Goal: Task Accomplishment & Management: Complete application form

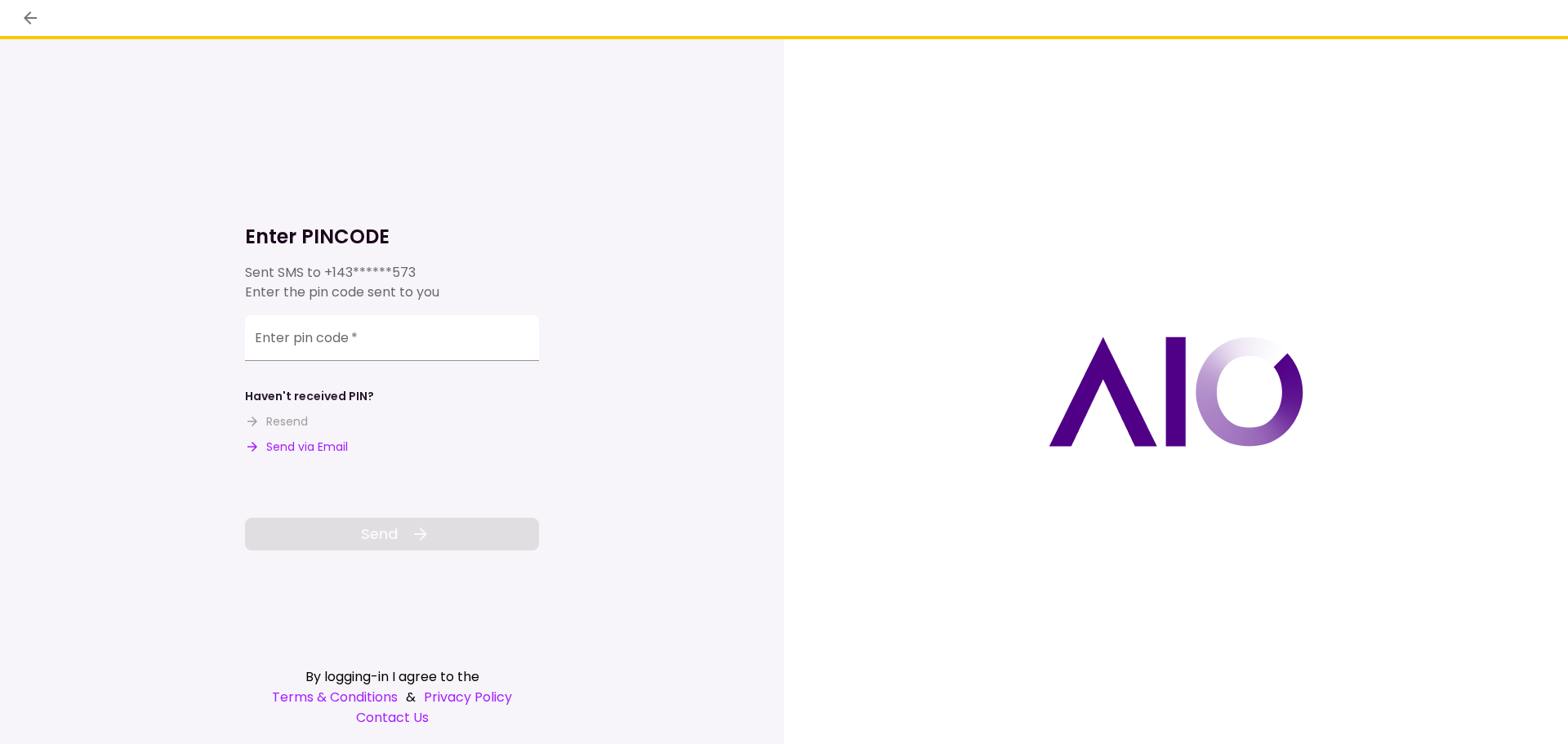
click at [314, 443] on button "Send via Email" at bounding box center [297, 447] width 103 height 17
click at [334, 326] on div "Enter pin code   *" at bounding box center [392, 338] width 294 height 46
paste input "******"
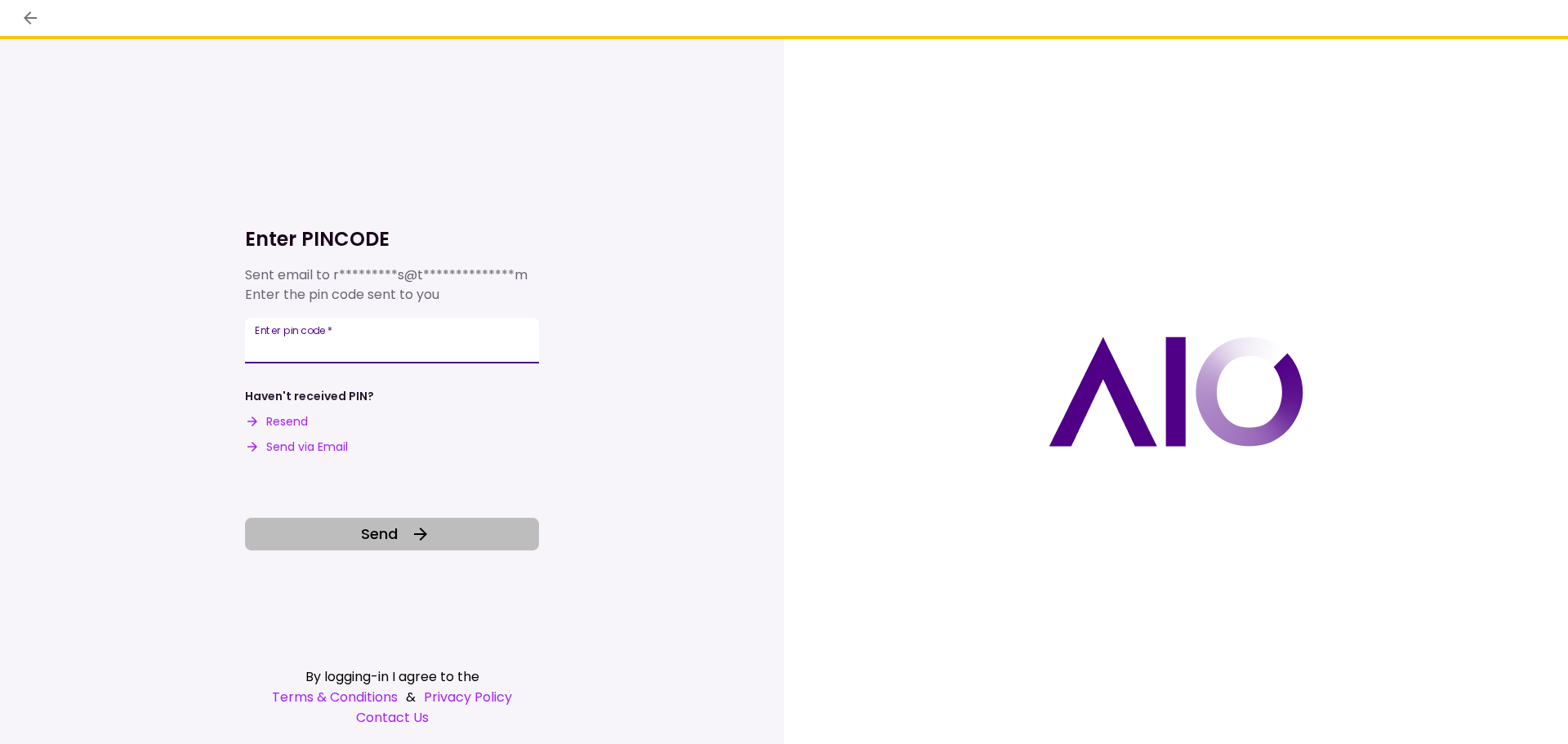
type input "******"
click at [385, 525] on span "Send" at bounding box center [379, 533] width 37 height 22
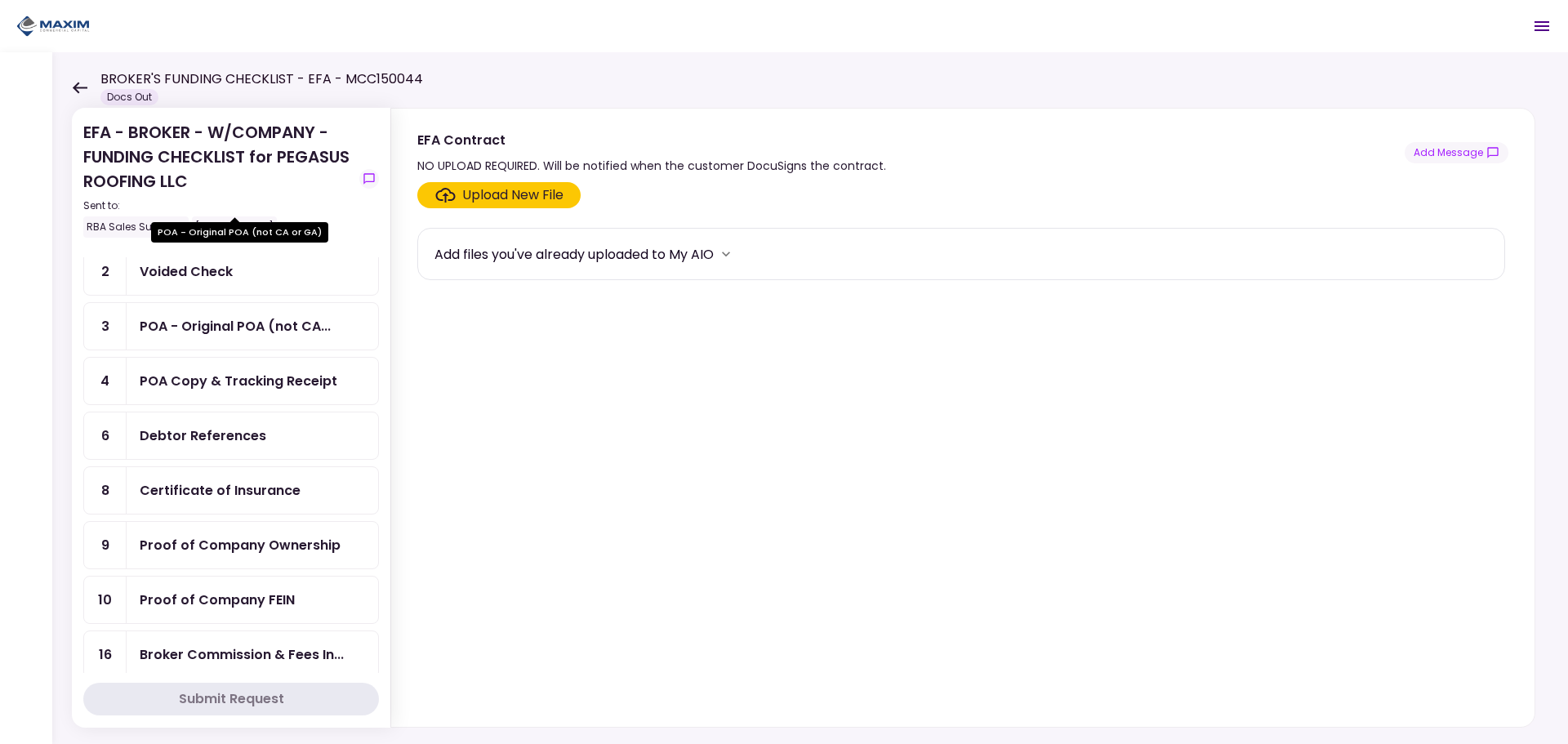
scroll to position [245, 0]
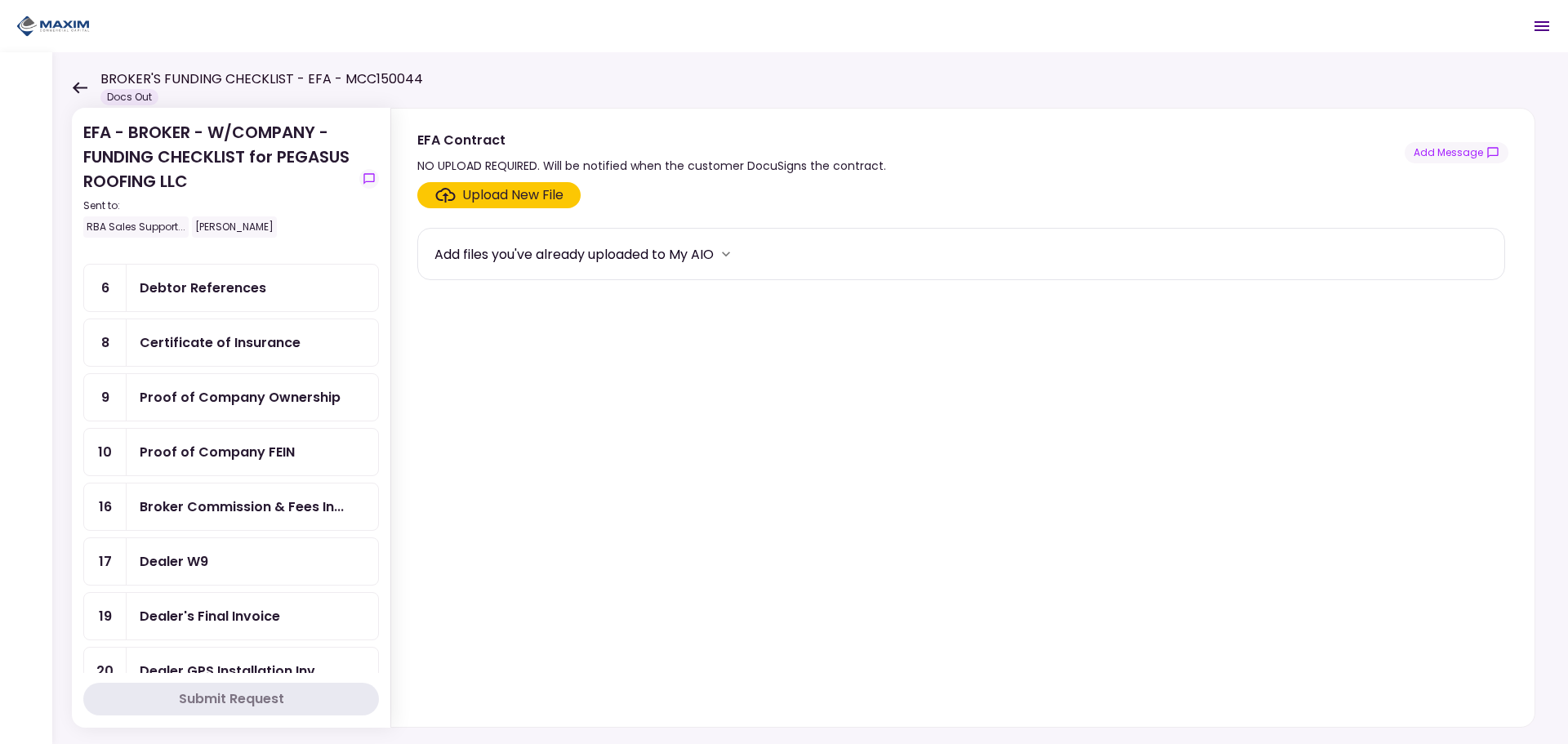
click at [180, 569] on div "Dealer W9" at bounding box center [174, 561] width 69 height 20
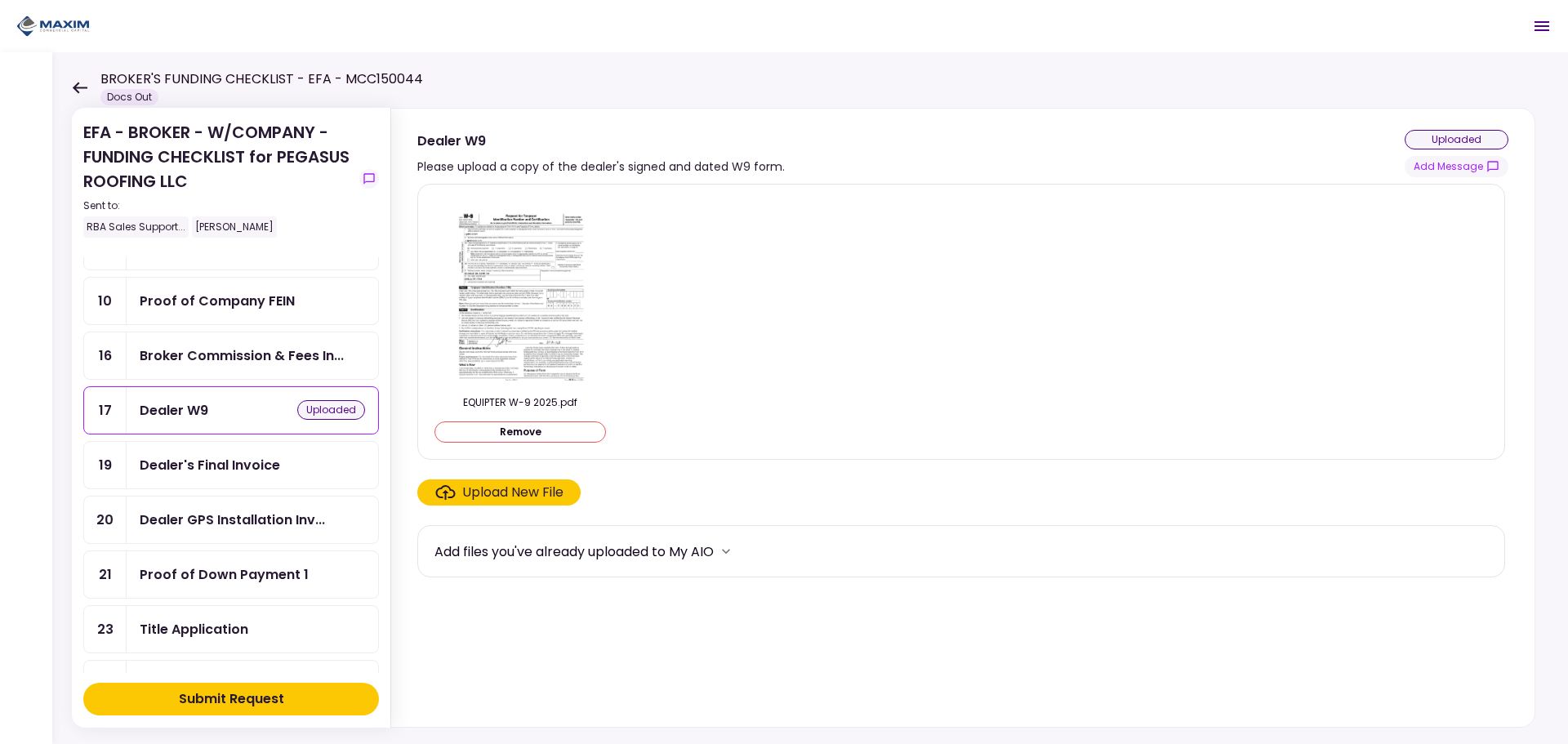
scroll to position [408, 0]
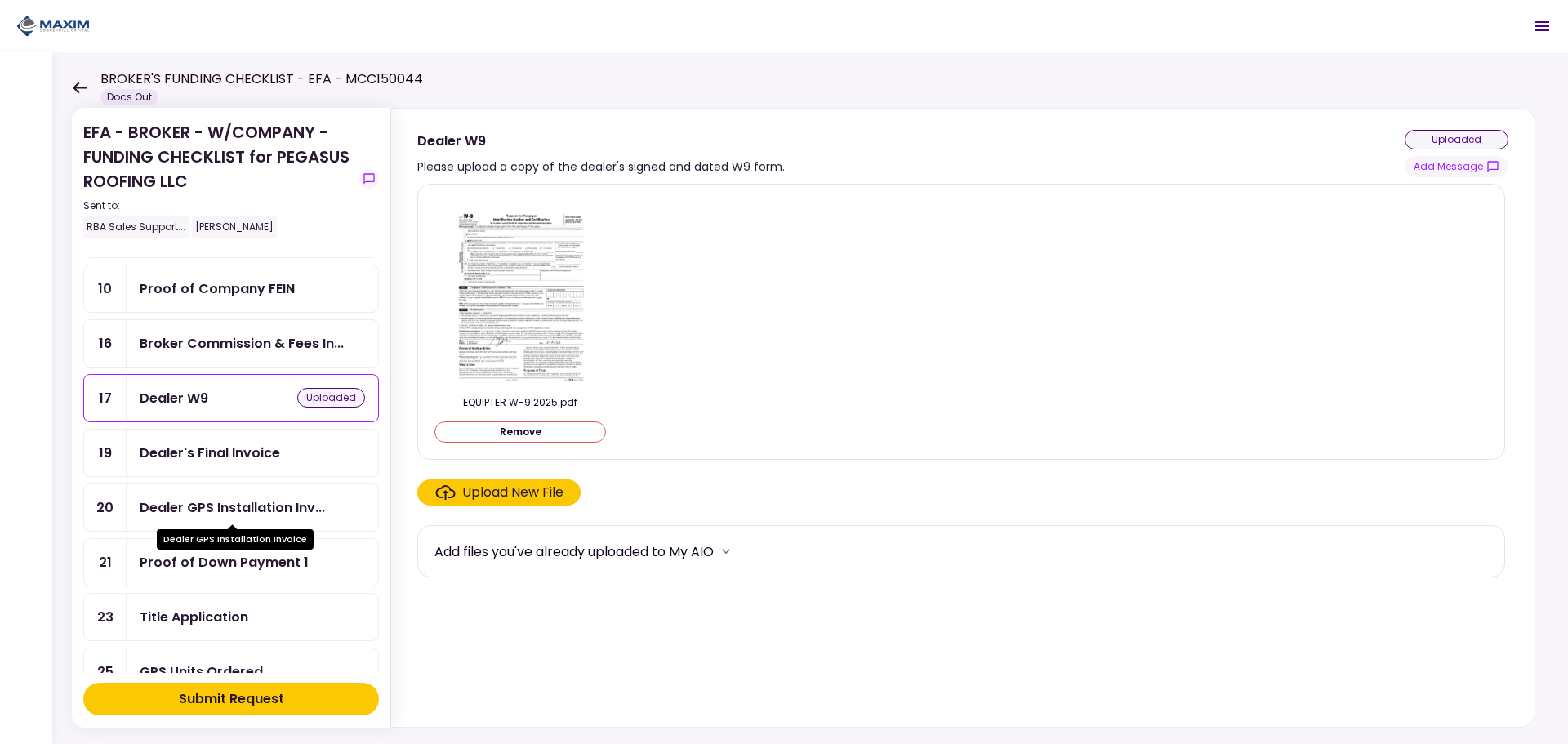
click at [229, 514] on div "Dealer GPS Installation Inv..." at bounding box center [232, 506] width 185 height 20
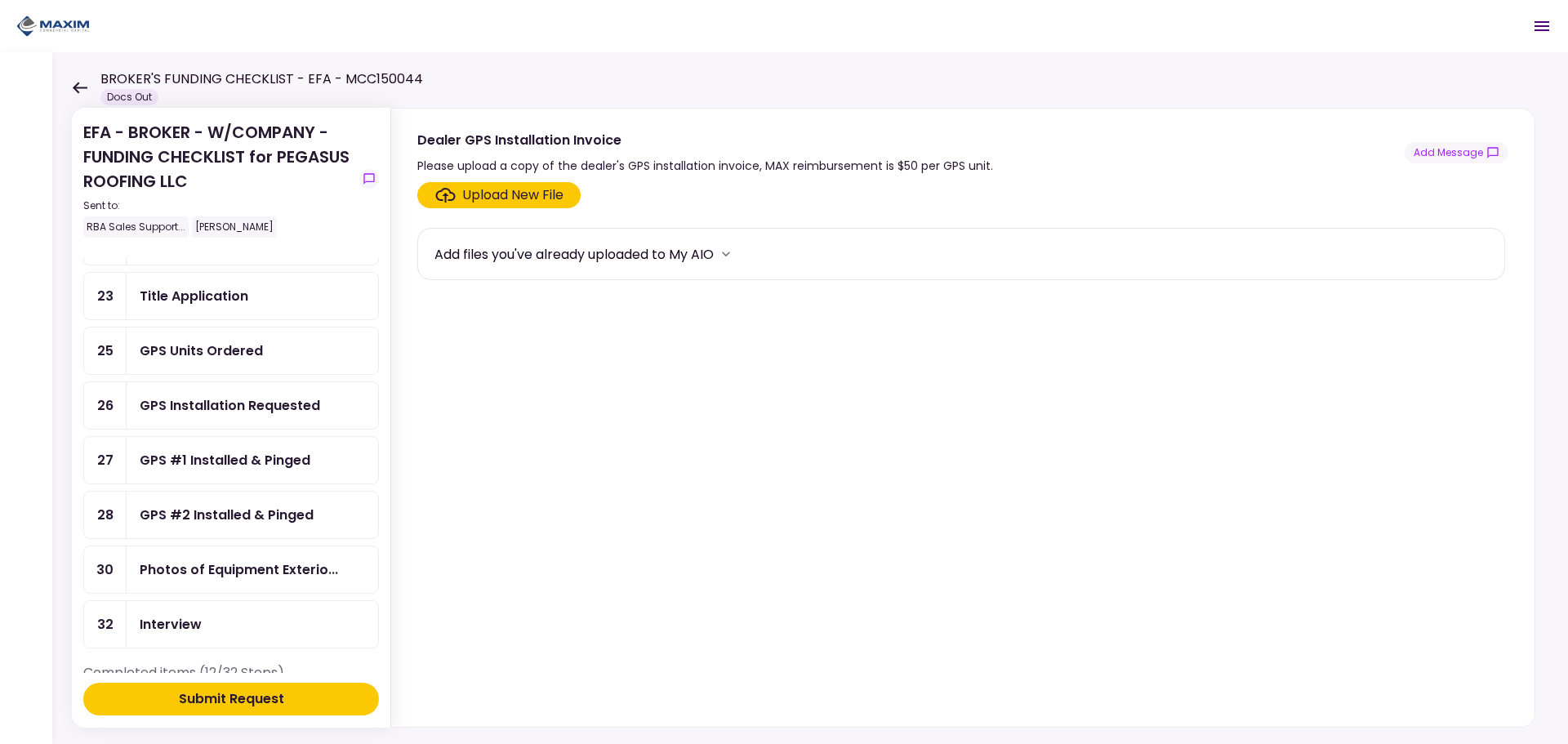
scroll to position [734, 0]
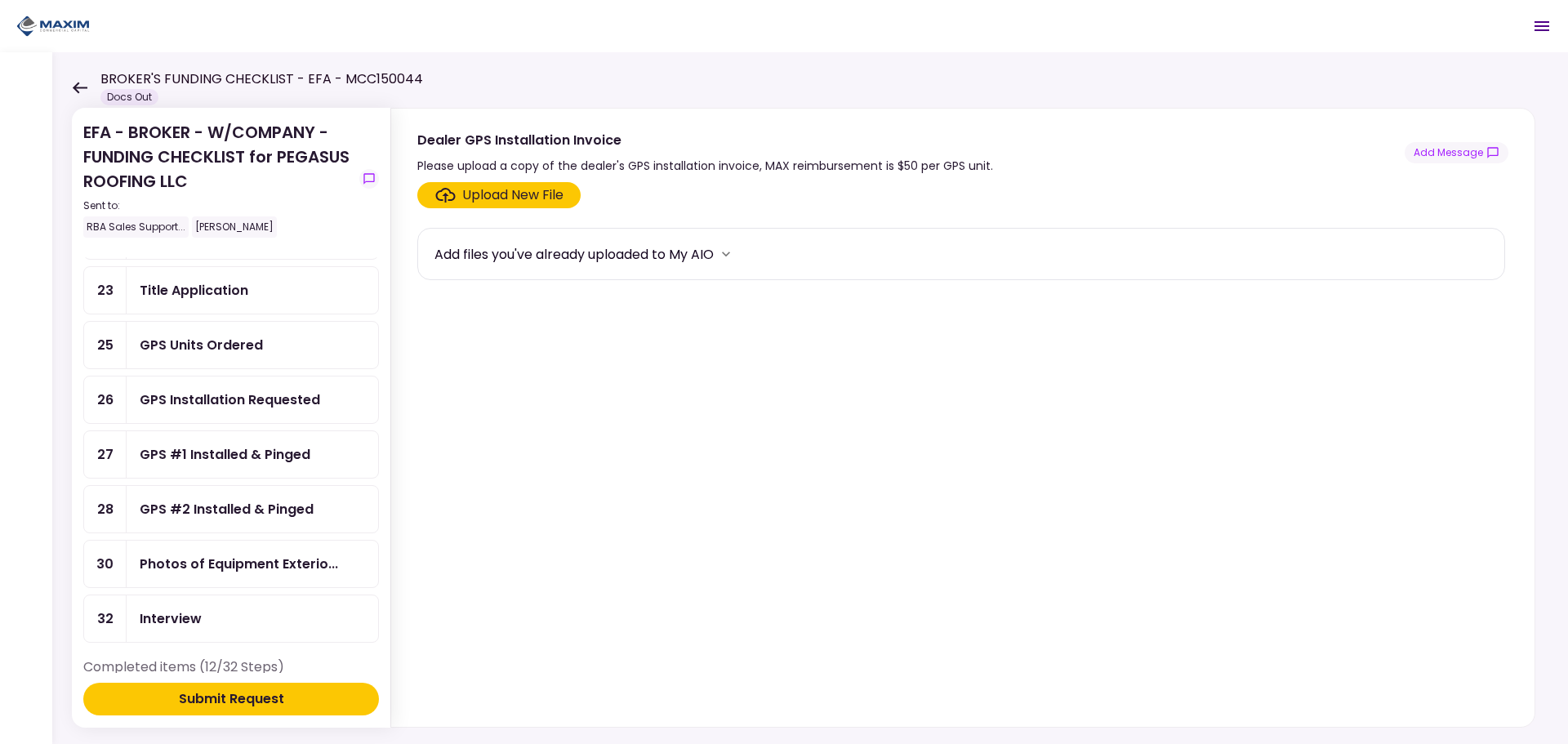
click at [243, 399] on div "GPS Installation Requested" at bounding box center [229, 399] width 180 height 20
click at [214, 351] on div "GPS Units Ordered" at bounding box center [200, 344] width 123 height 20
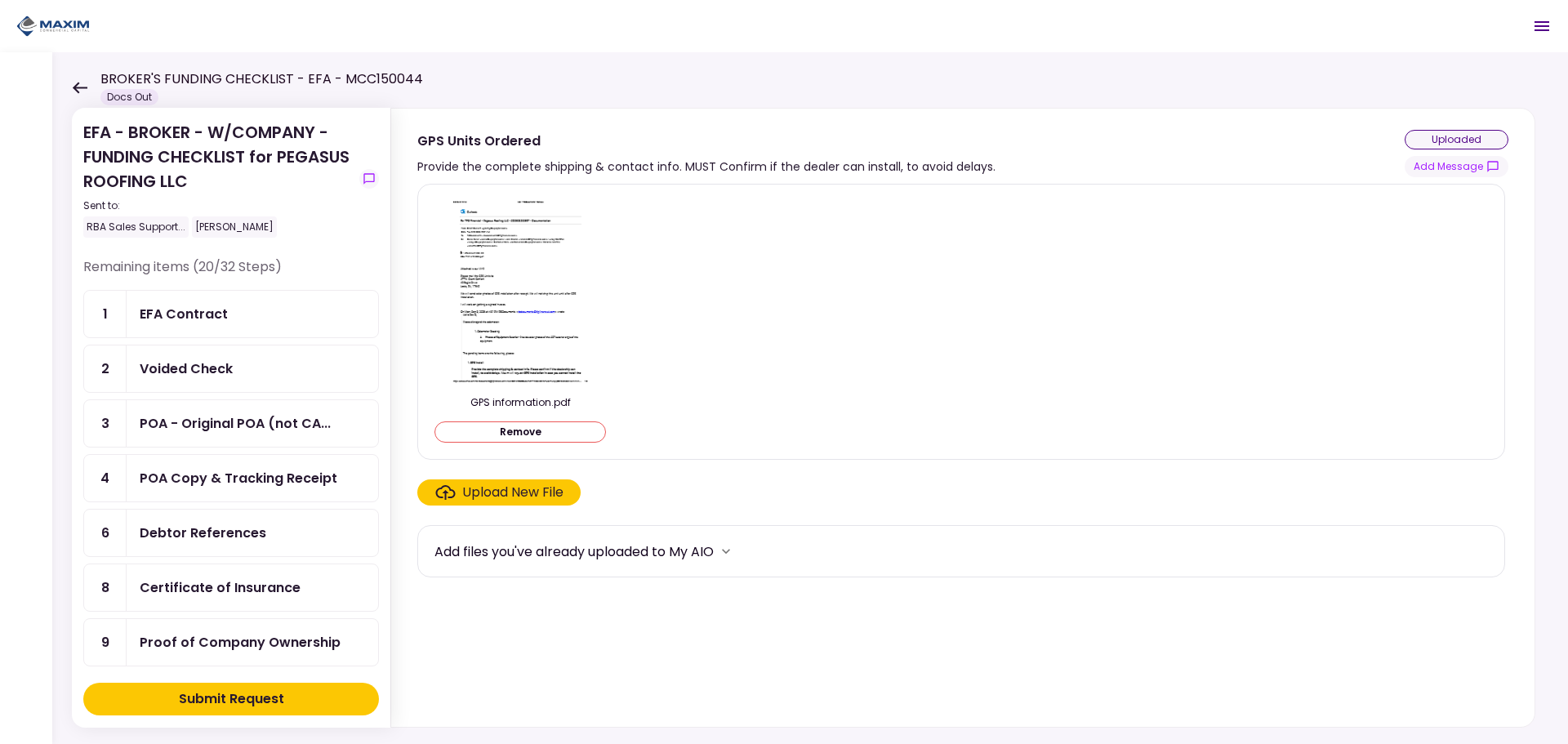
click at [261, 687] on button "Submit Request" at bounding box center [231, 698] width 296 height 32
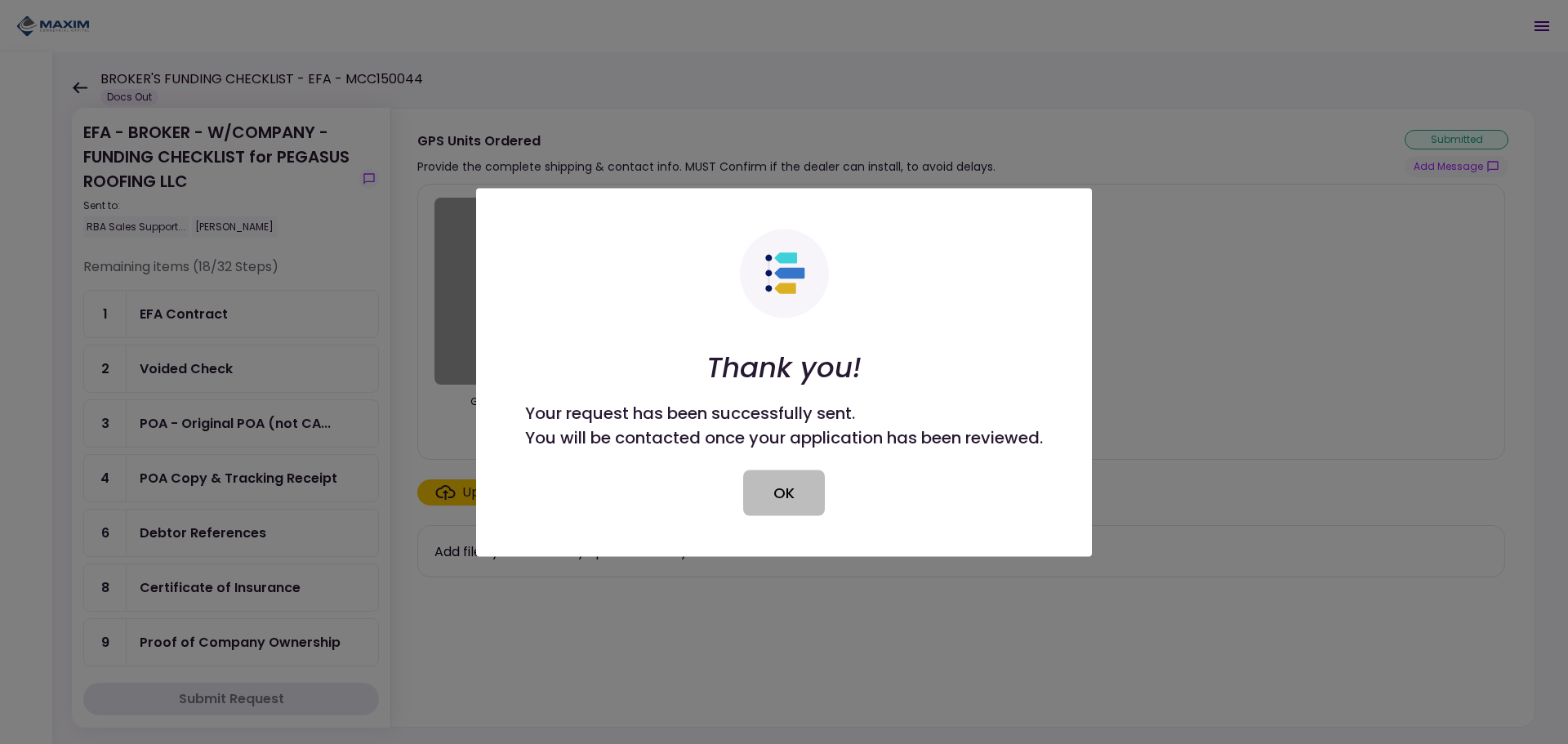
click at [774, 485] on button "OK" at bounding box center [784, 492] width 82 height 46
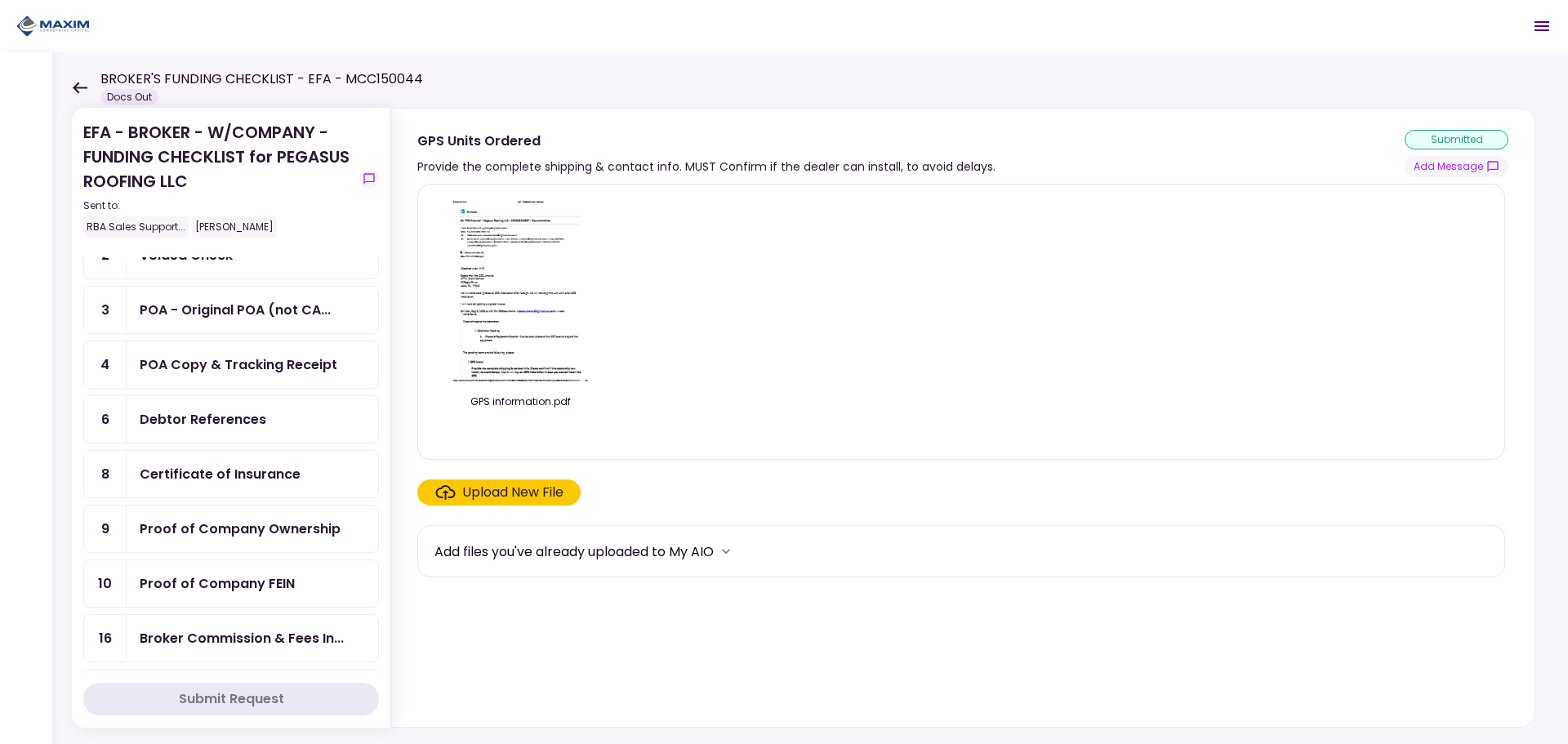
scroll to position [326, 0]
